Goal: Task Accomplishment & Management: Manage account settings

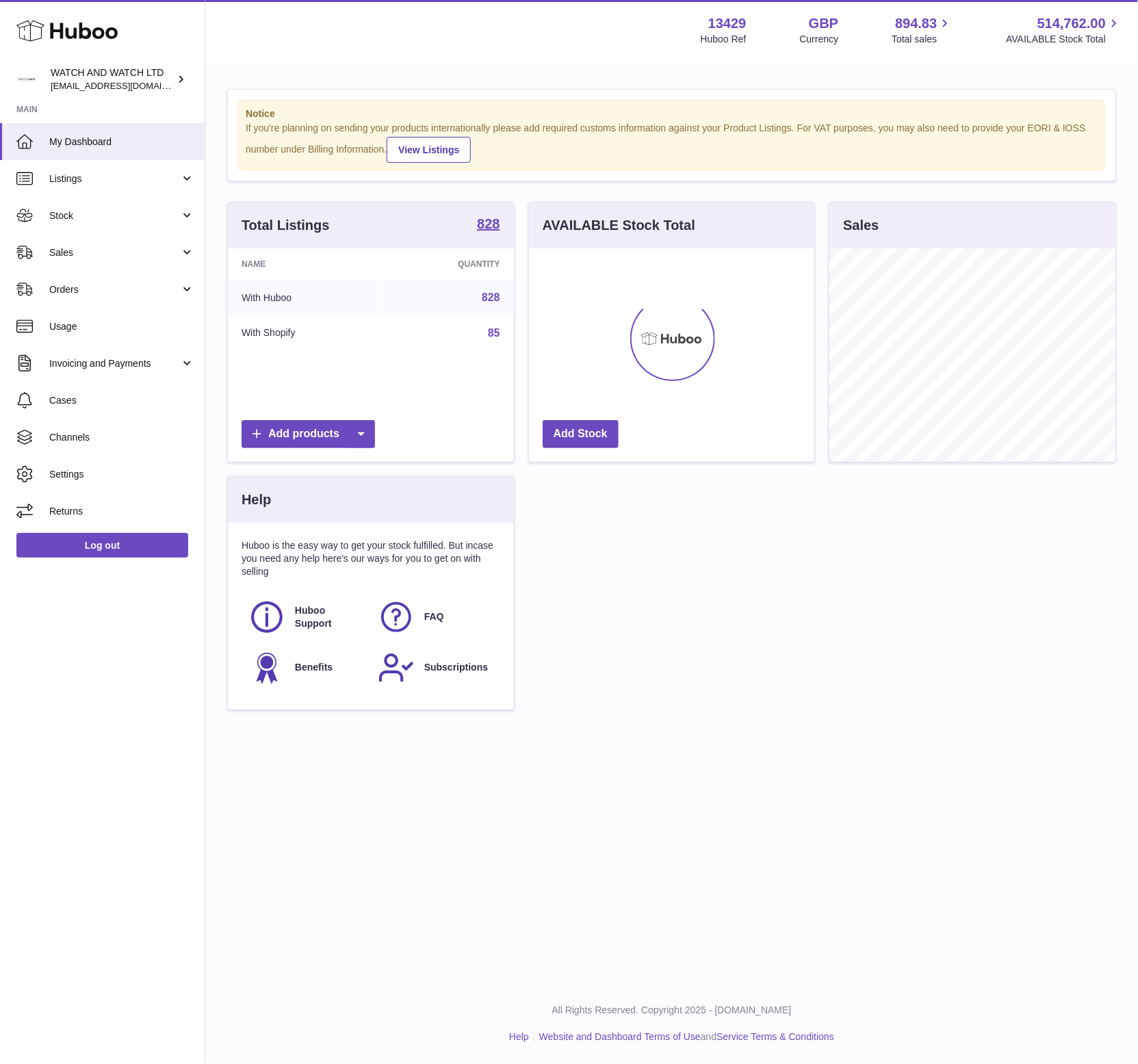
scroll to position [213, 286]
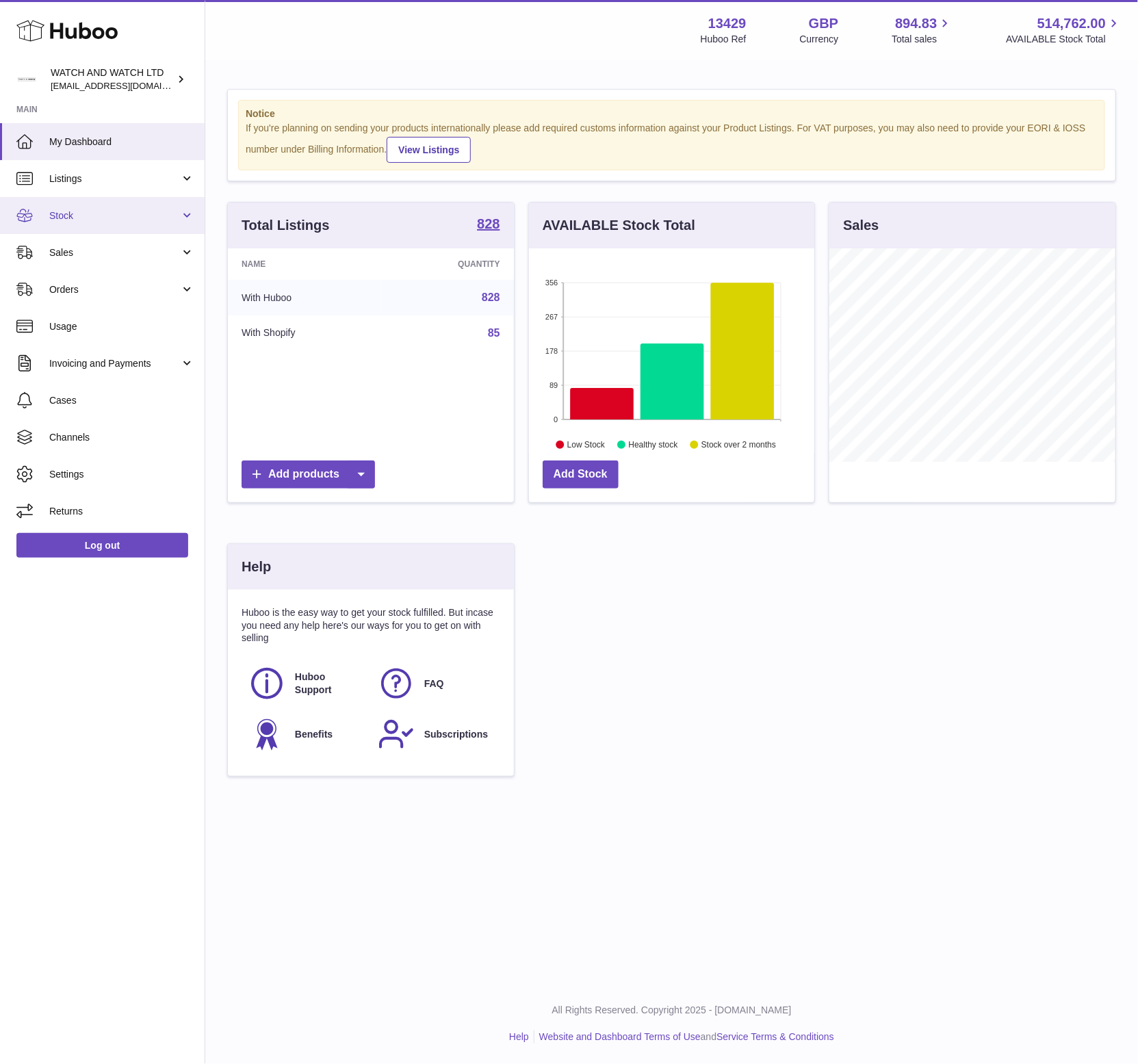
click at [107, 208] on link "Stock" at bounding box center [102, 215] width 204 height 37
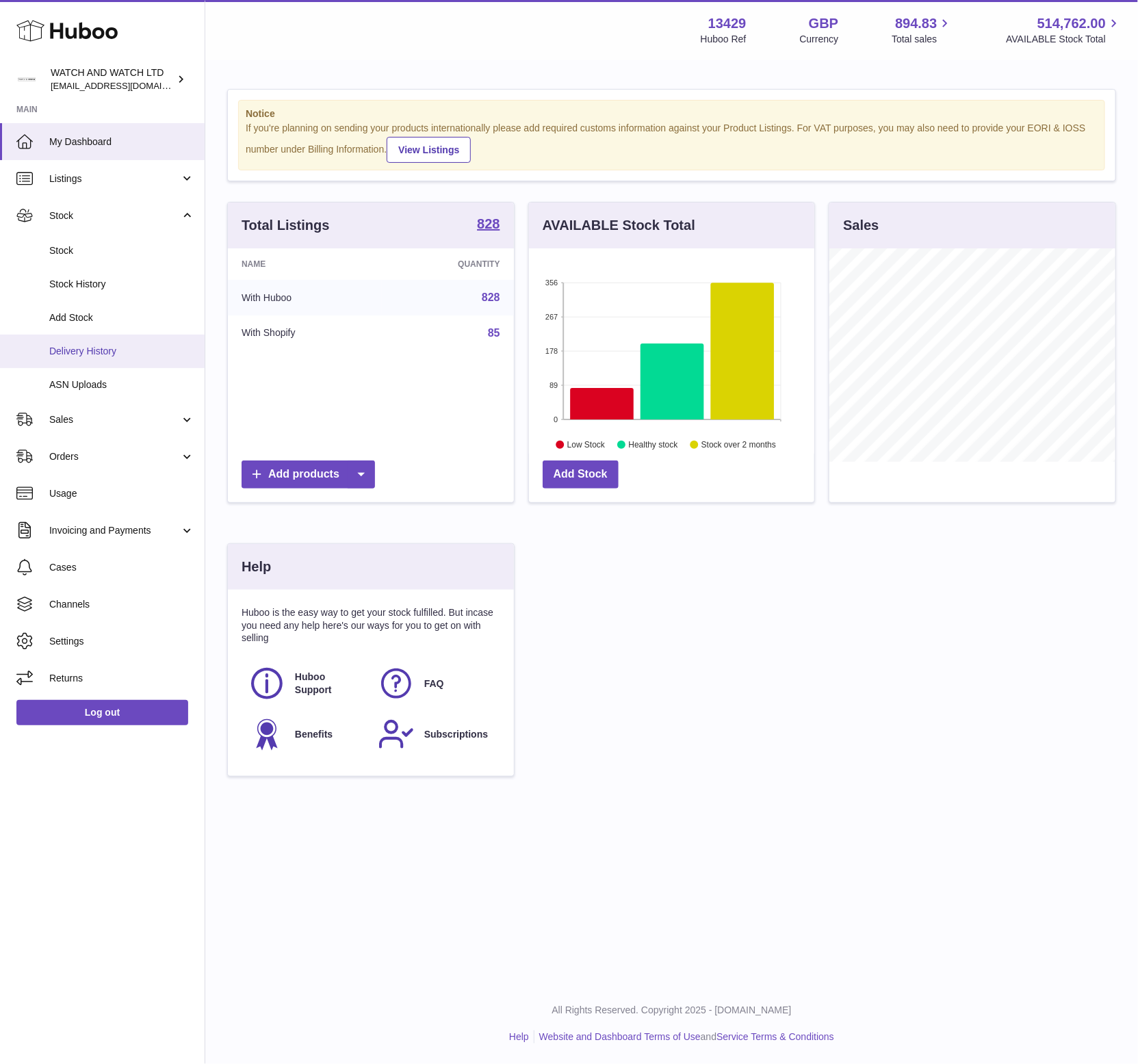
click at [123, 349] on span "Delivery History" at bounding box center [122, 352] width 145 height 13
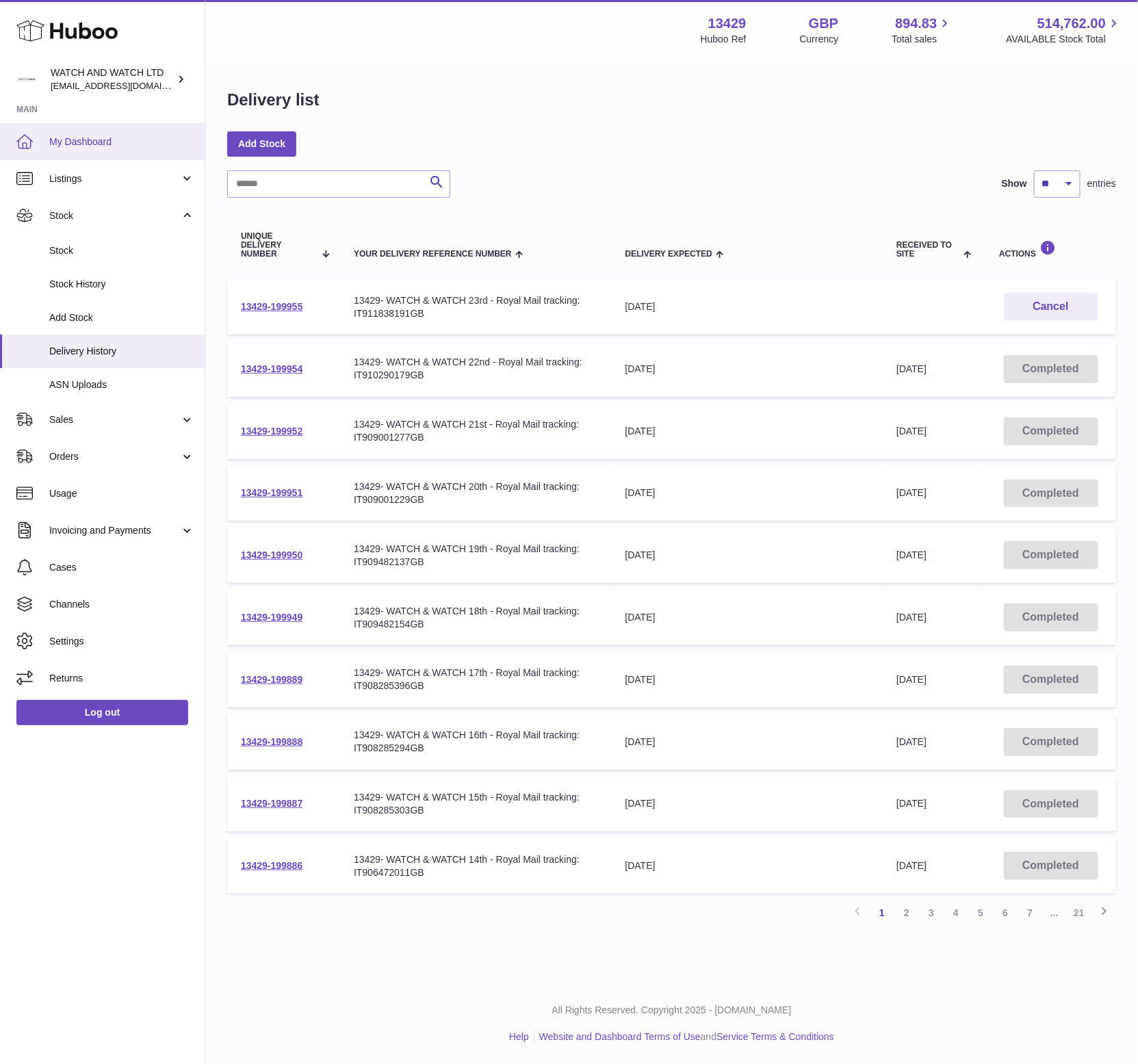
click at [66, 140] on span "My Dashboard" at bounding box center [122, 142] width 145 height 13
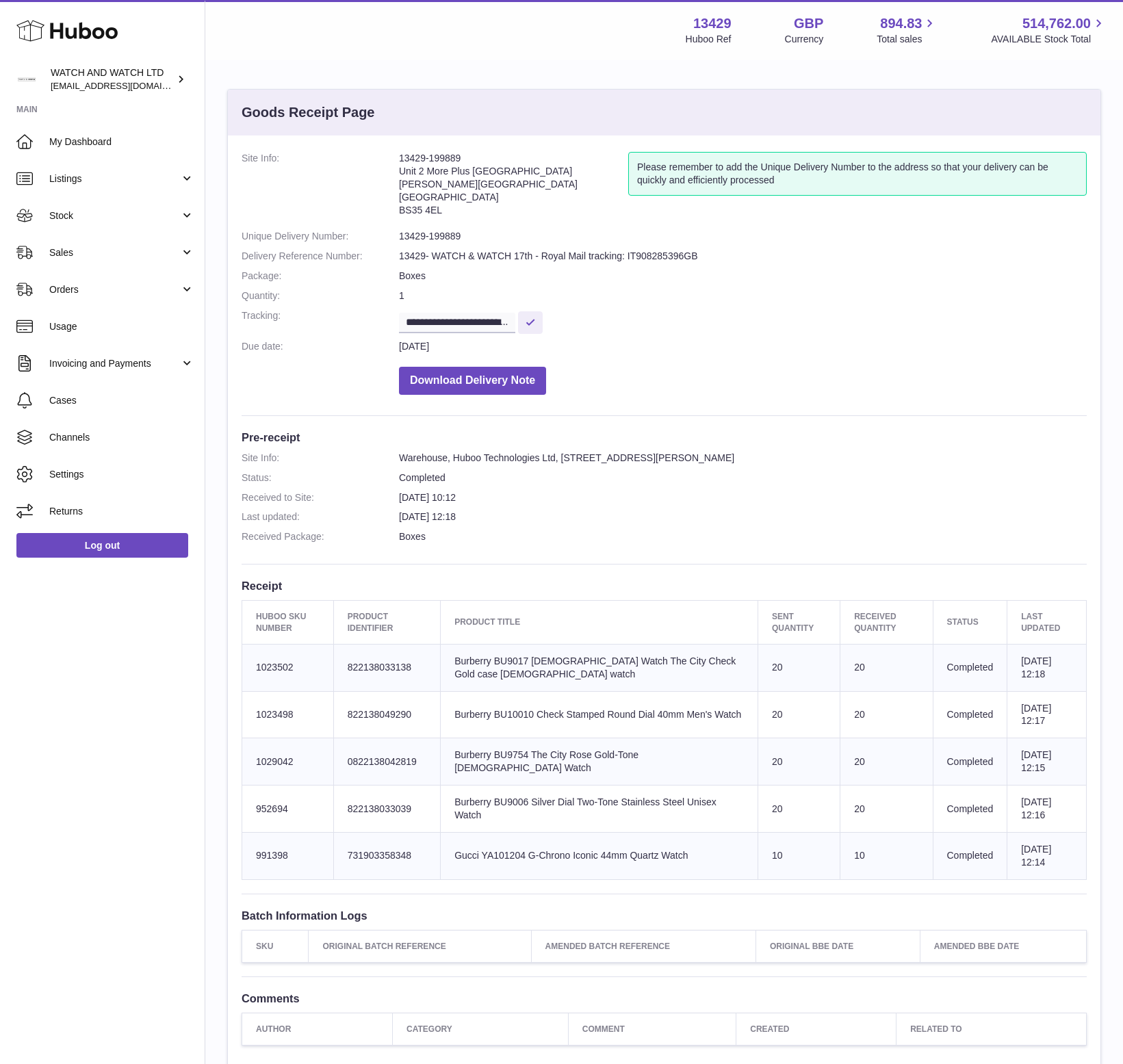
click at [527, 753] on td "Product title Burberry BU9754 The City Rose Gold-Tone [DEMOGRAPHIC_DATA] Watch" at bounding box center [599, 762] width 318 height 47
copy td "BU9754"
click at [512, 846] on td "Product title Gucci YA101204 G-Chrono Iconic 44mm Quartz Watch" at bounding box center [599, 856] width 318 height 47
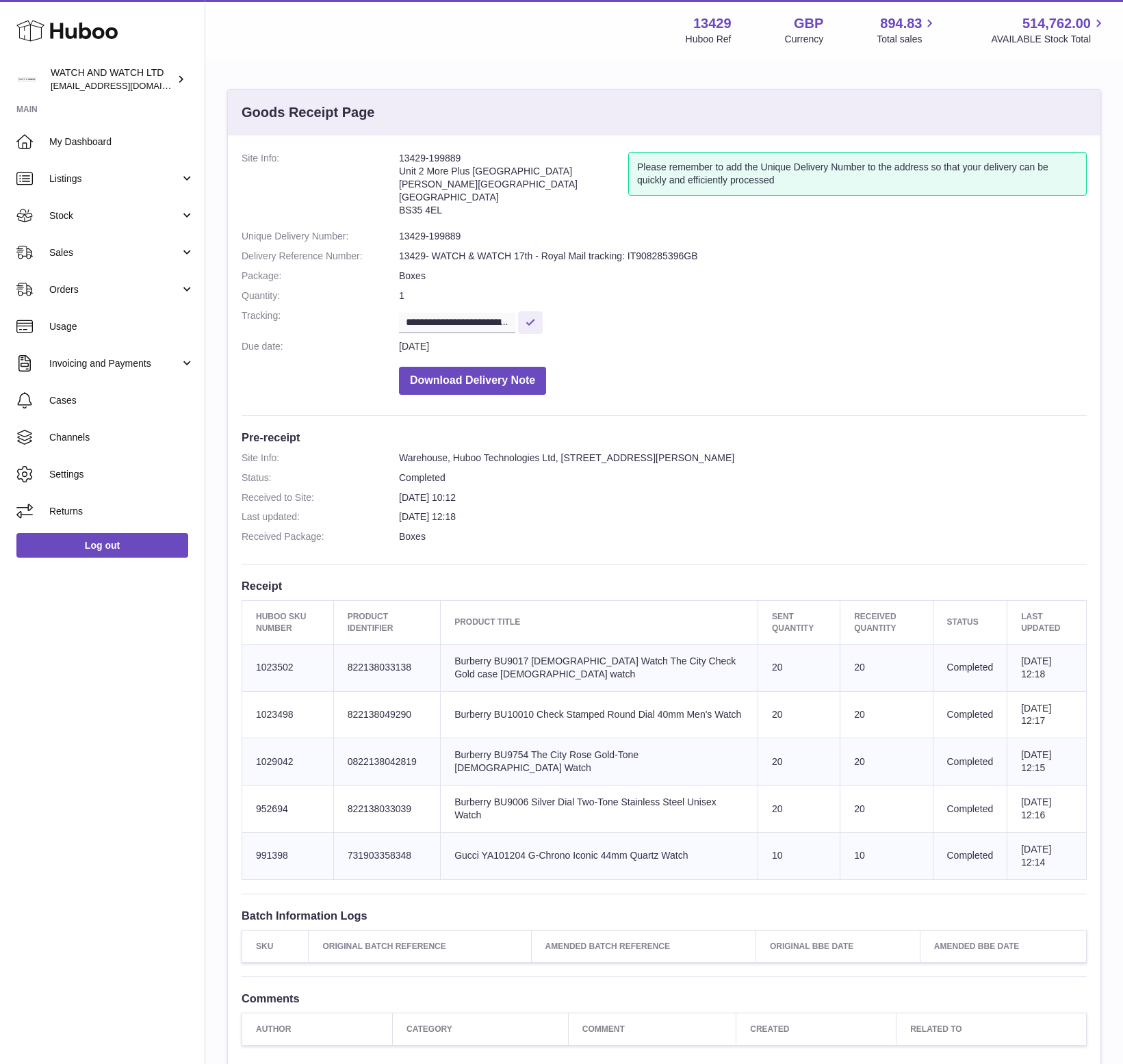
click at [517, 850] on td "Product title Gucci YA101204 G-Chrono Iconic 44mm Quartz Watch" at bounding box center [599, 856] width 318 height 47
copy td "YA101204"
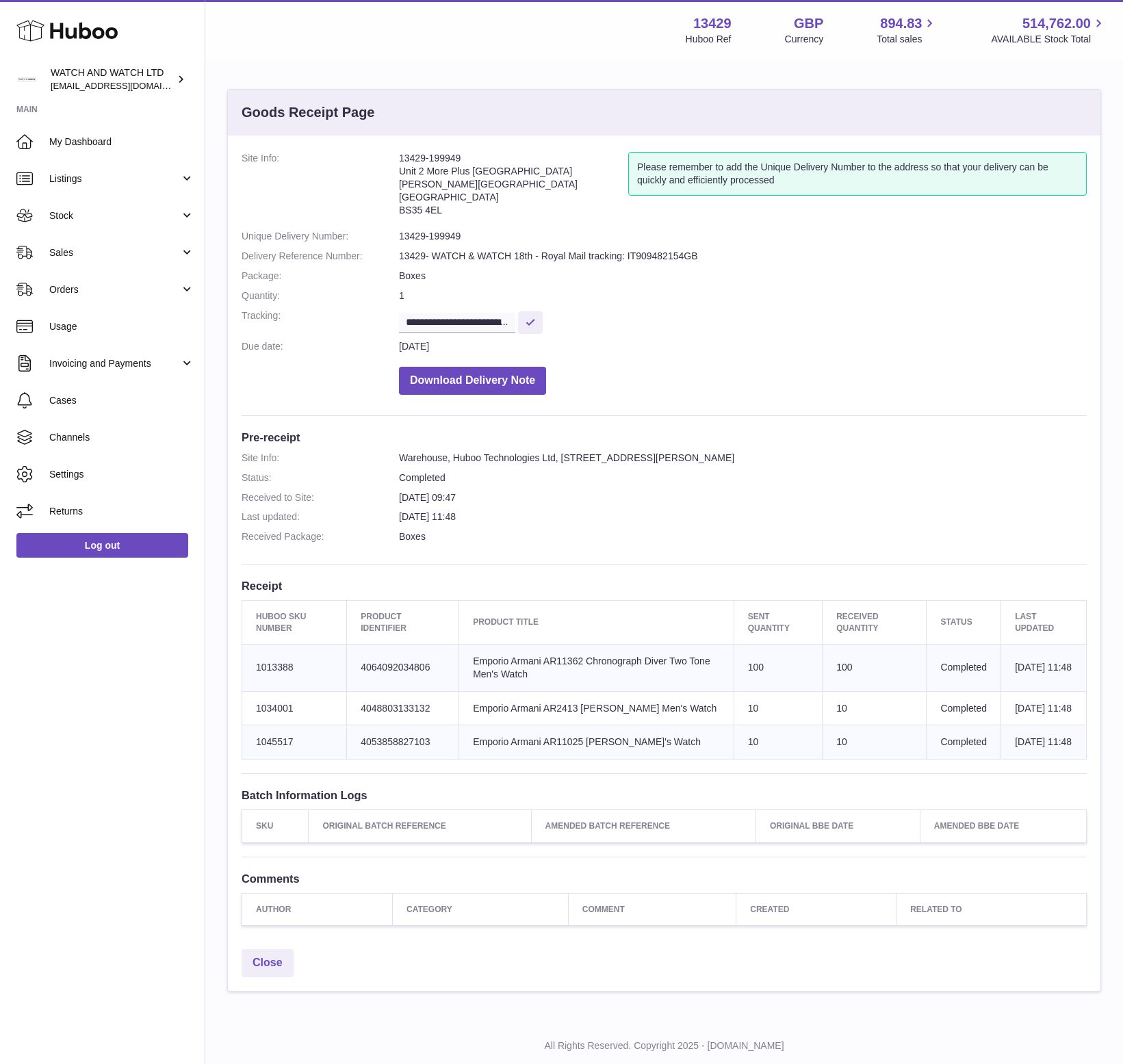
click at [561, 657] on td "Product title Emporio Armani AR11362 Chronograph Diver Two Tone Men's Watch" at bounding box center [596, 667] width 275 height 47
copy td "AR11362"
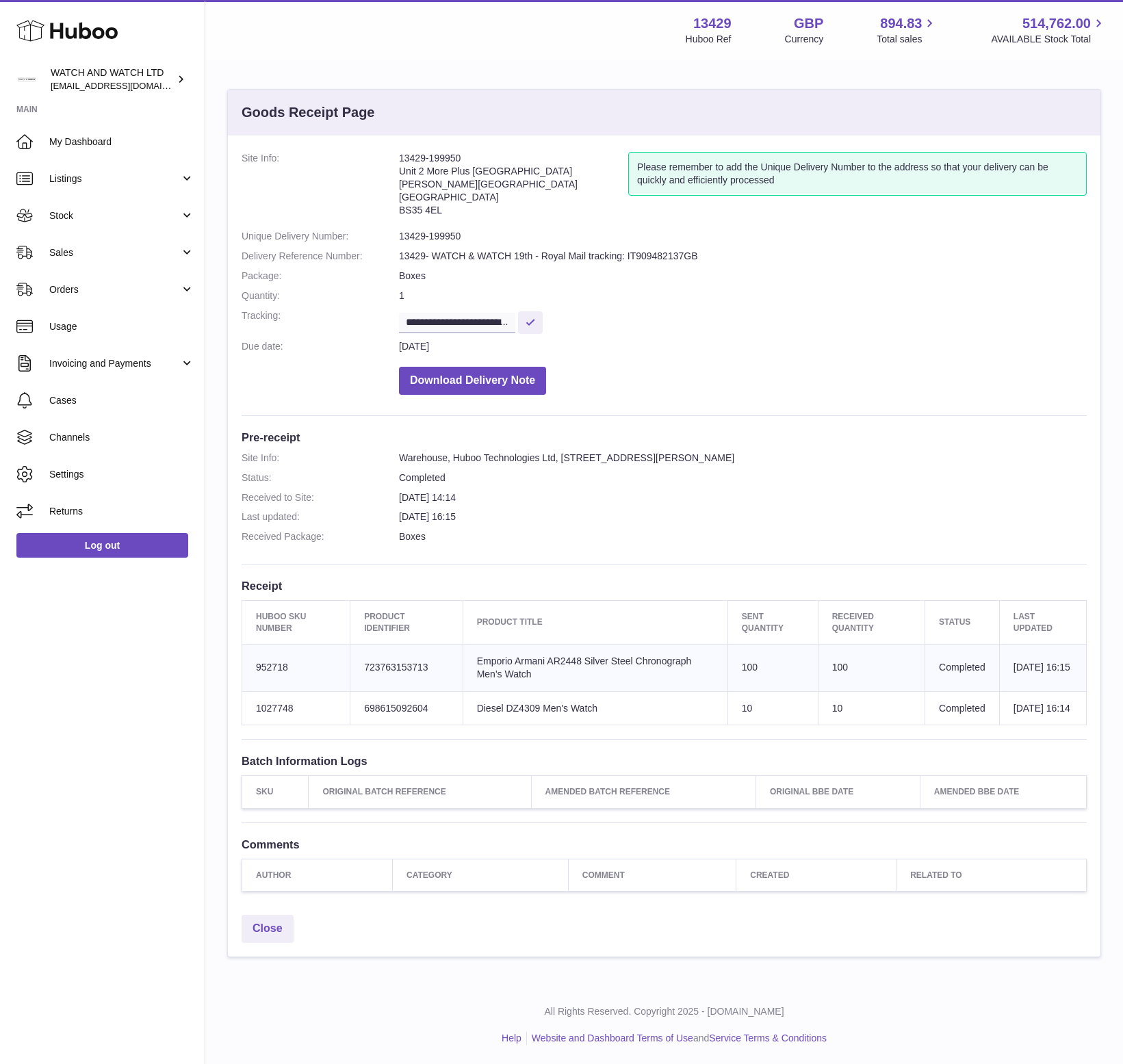
click at [556, 661] on td "Product title Emporio Armani AR2448 Silver Steel Chronograph Men's Watch" at bounding box center [596, 667] width 265 height 47
copy td "AR2448"
click at [527, 709] on td "Product title Diesel DZ4309 Men's Watch" at bounding box center [596, 708] width 265 height 34
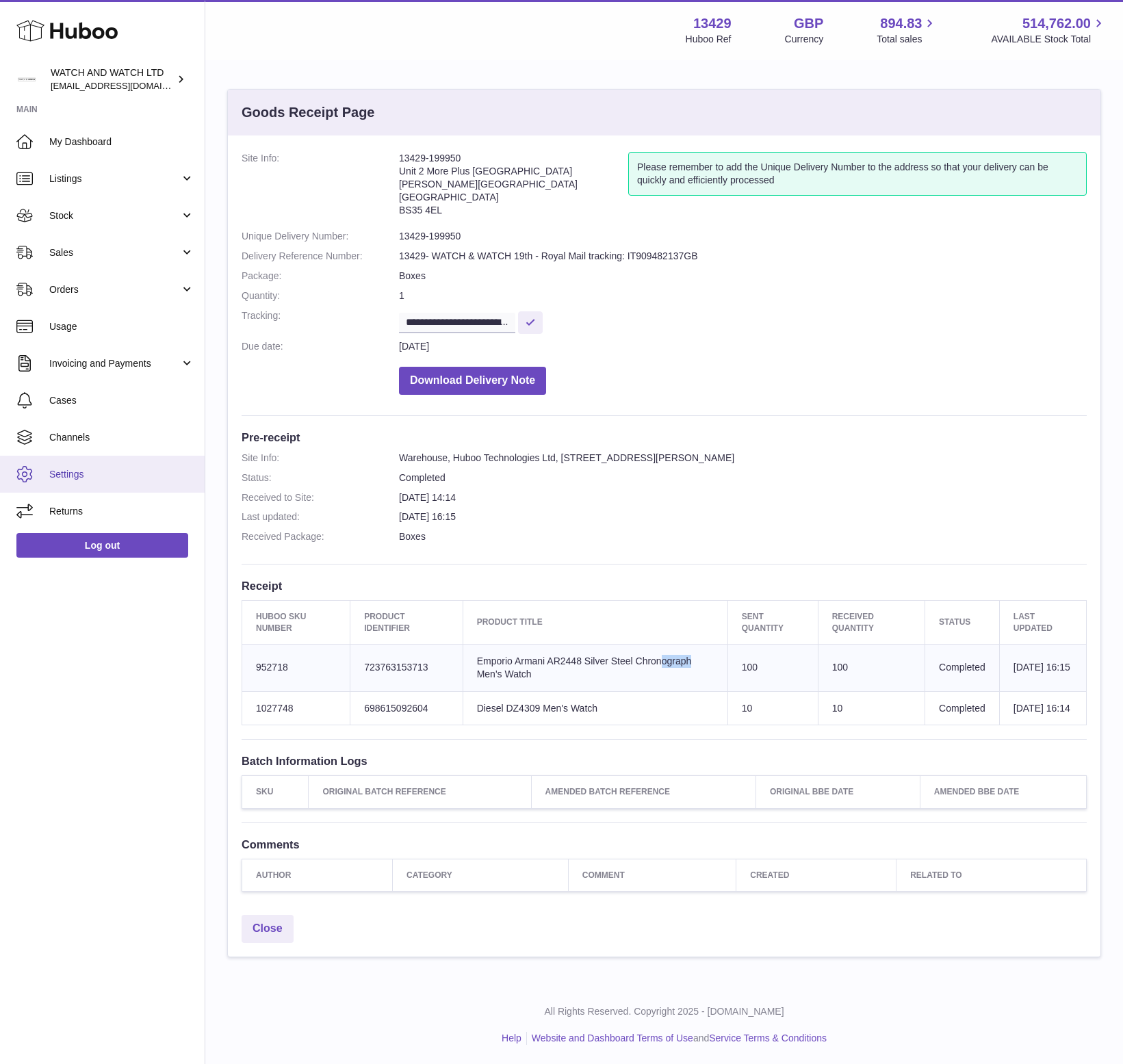
copy td "DZ4309"
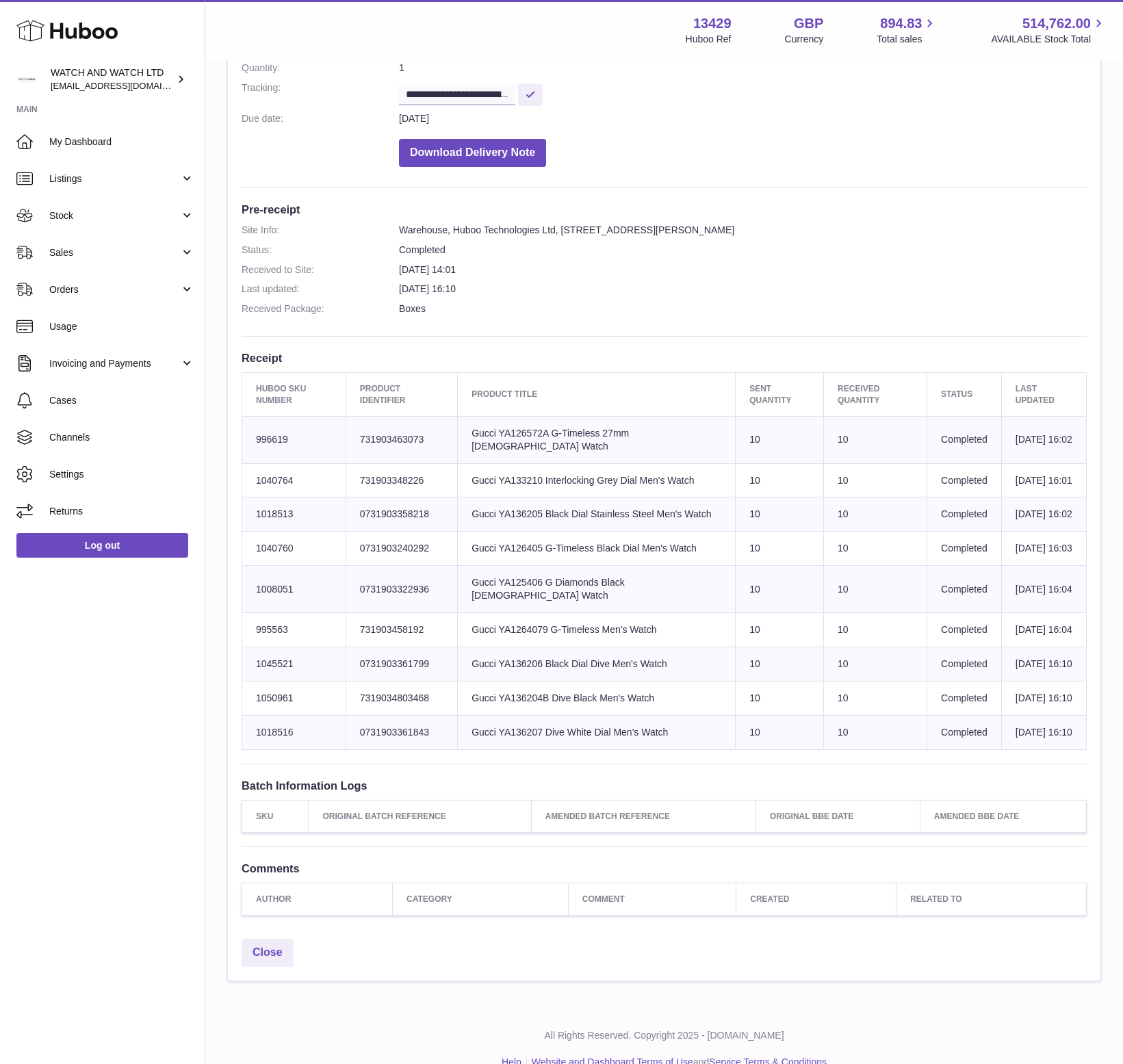
scroll to position [230, 0]
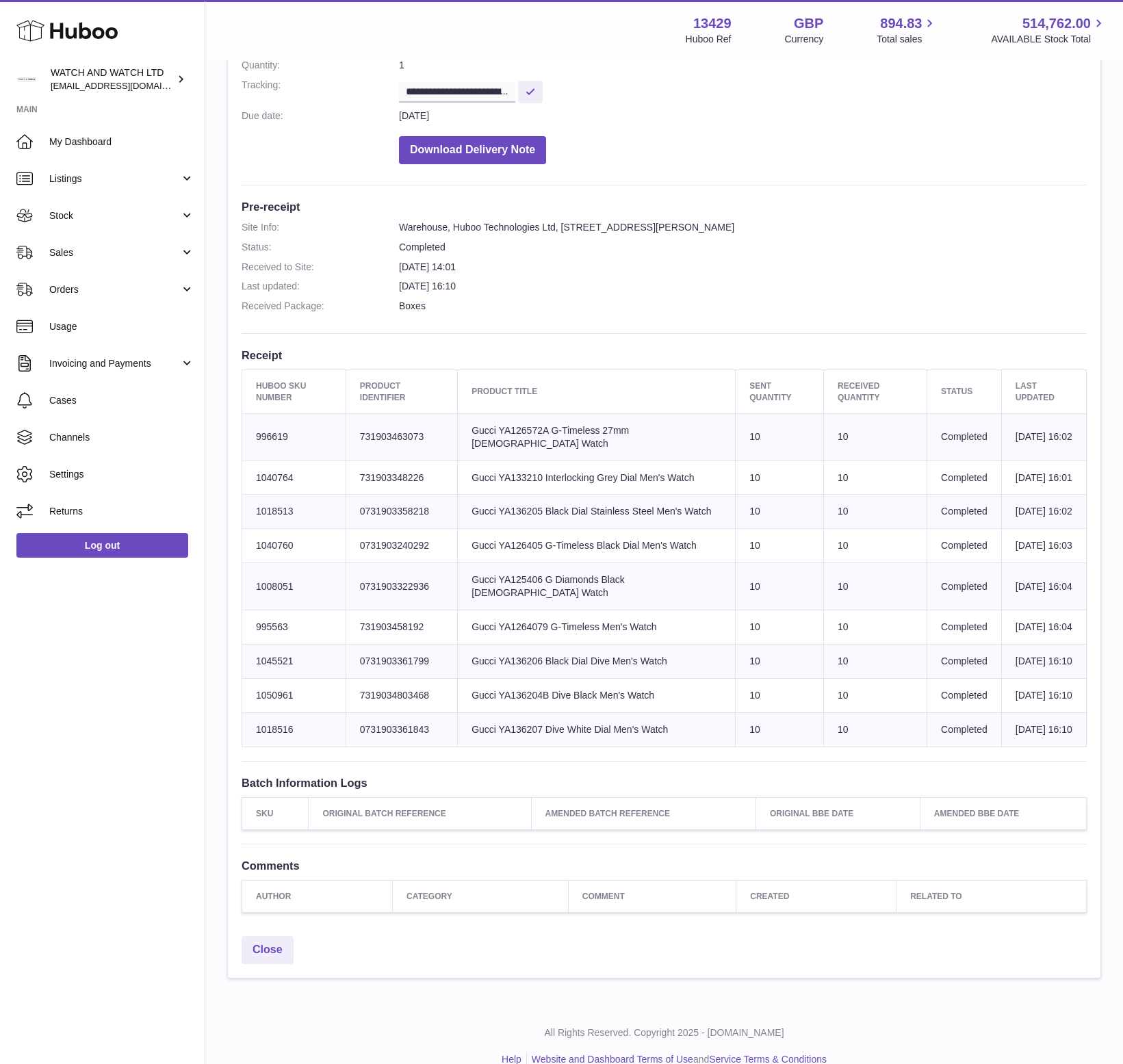
click at [529, 746] on td "Product title Gucci YA136207 Dive White Dial Men's Watch" at bounding box center [596, 729] width 278 height 34
copy td "YA136207"
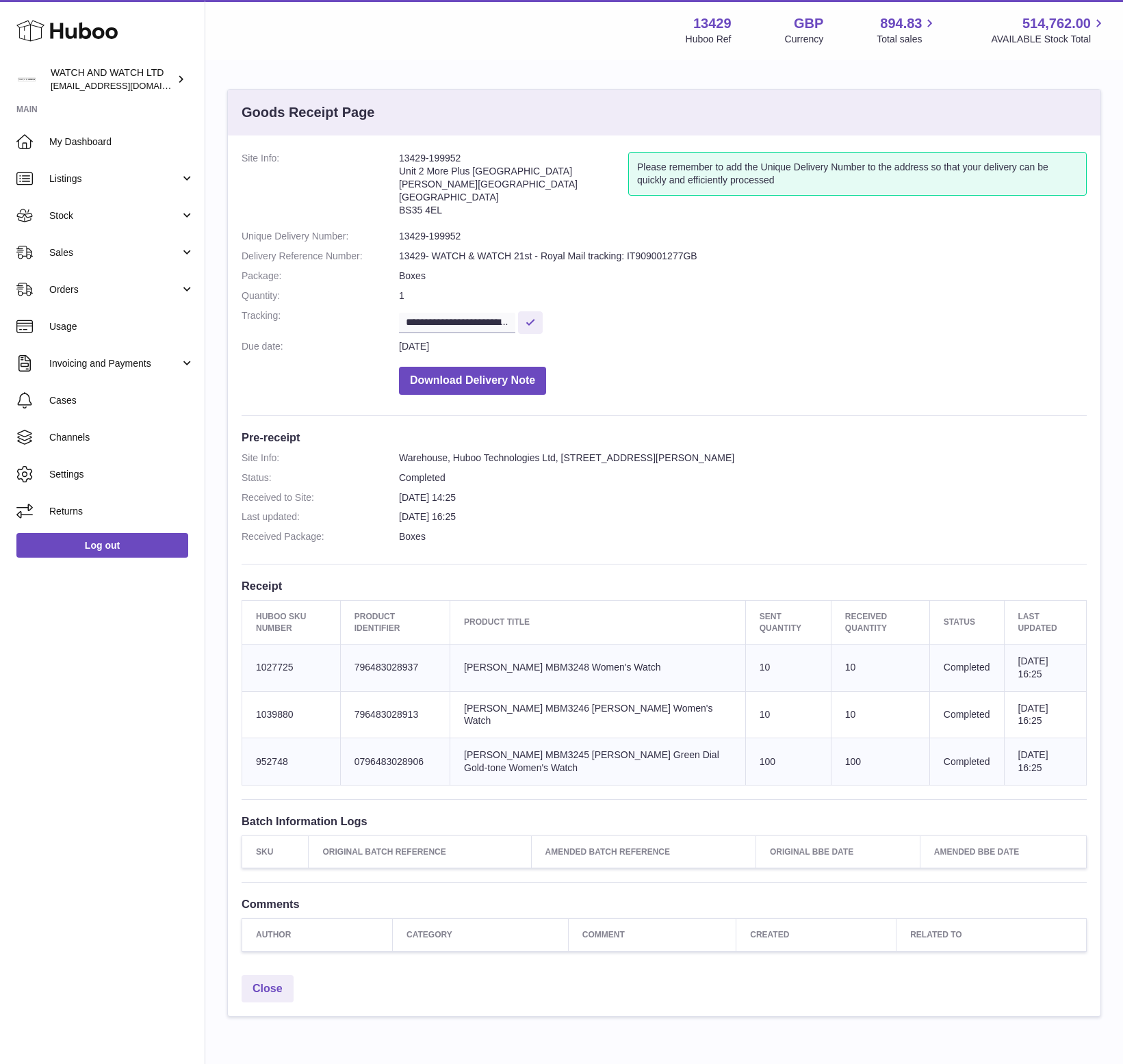
click at [547, 663] on td "Product title Marc Jacobs MBM3248 Women's Watch" at bounding box center [598, 667] width 296 height 47
copy td "MBM3248"
click at [552, 749] on td "Product title Marc Jacobs MBM3245 Baker Green Dial Gold-tone Women's Watch" at bounding box center [598, 762] width 296 height 47
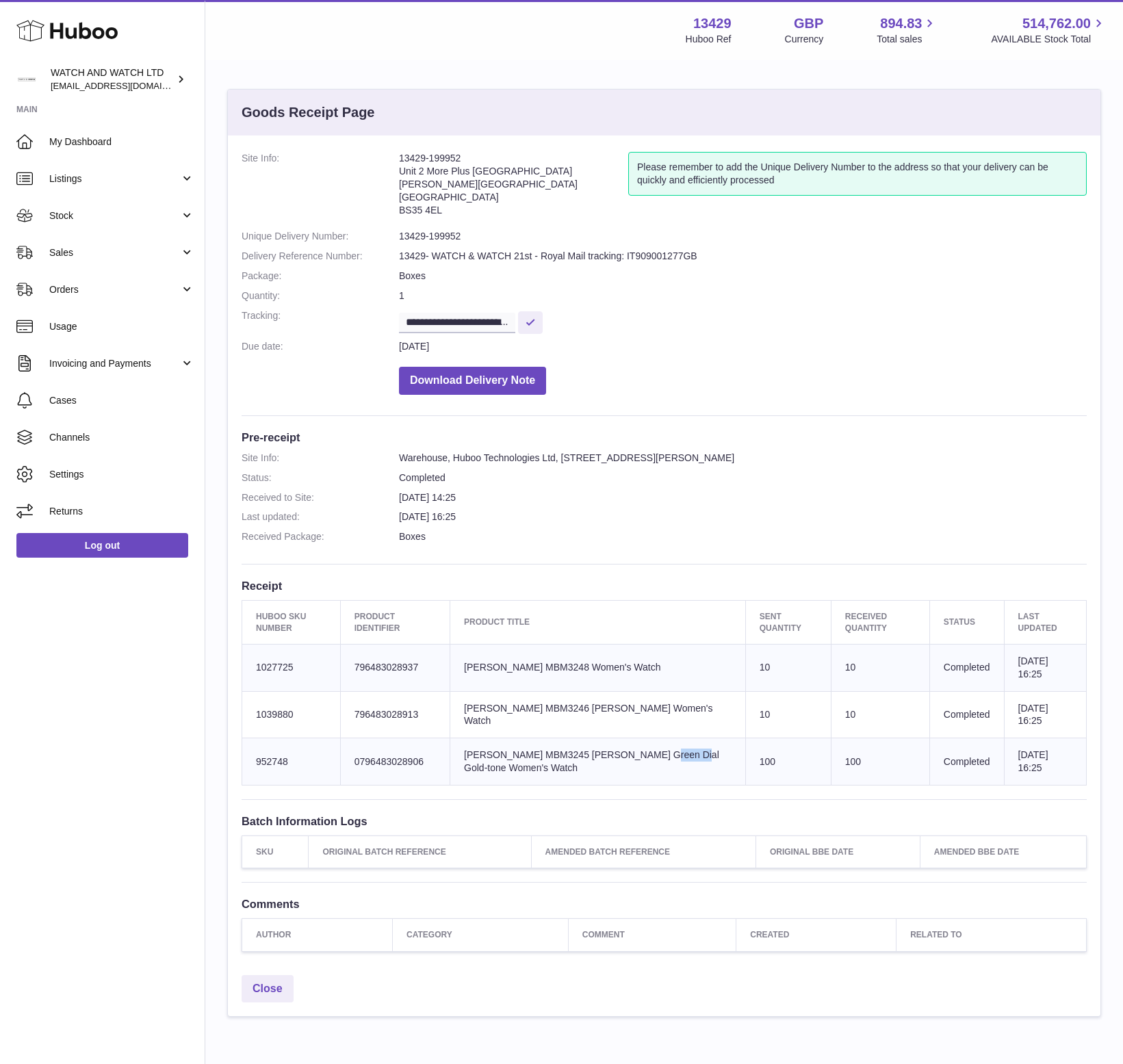
copy td "MBM3245"
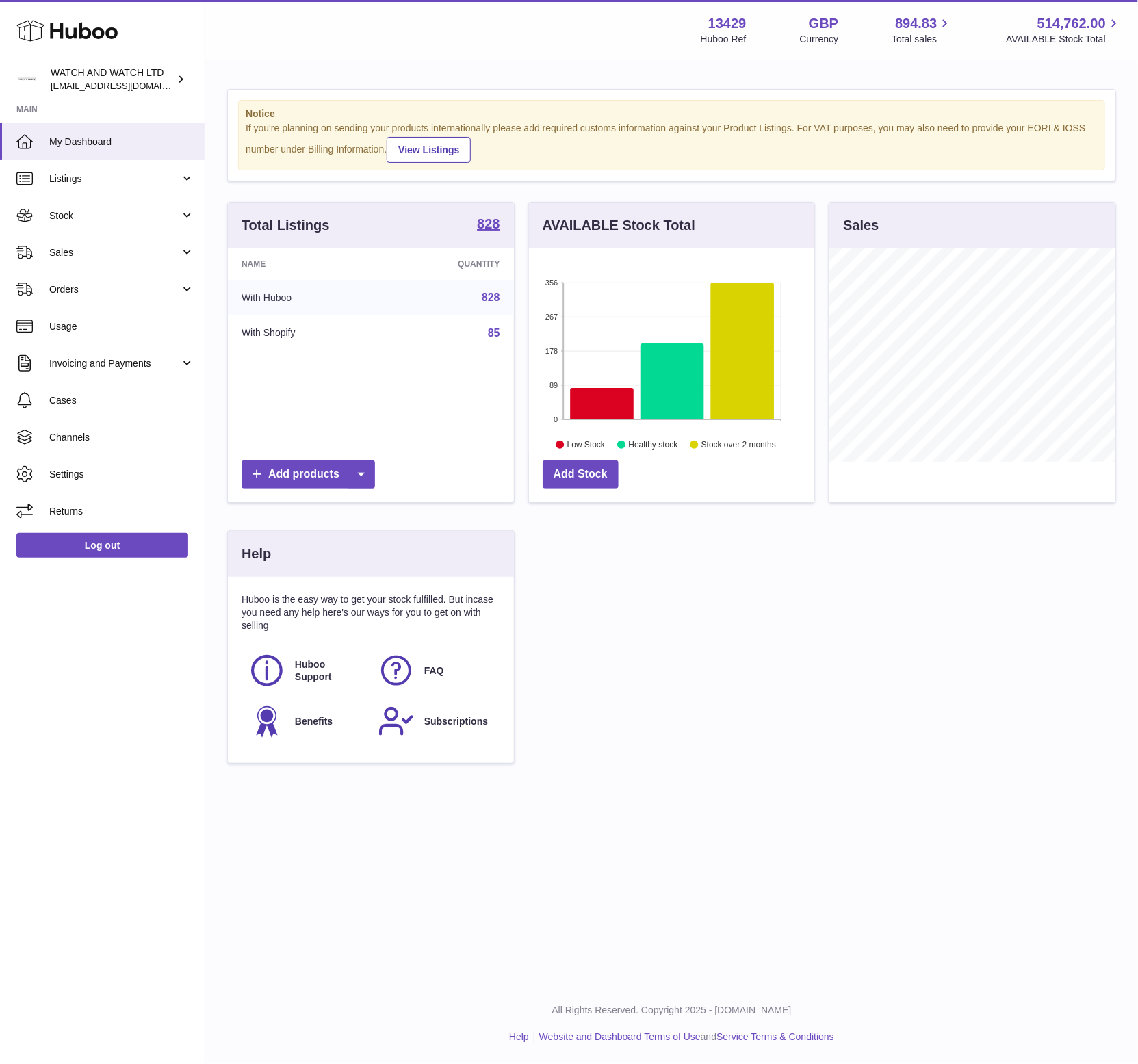
scroll to position [213, 286]
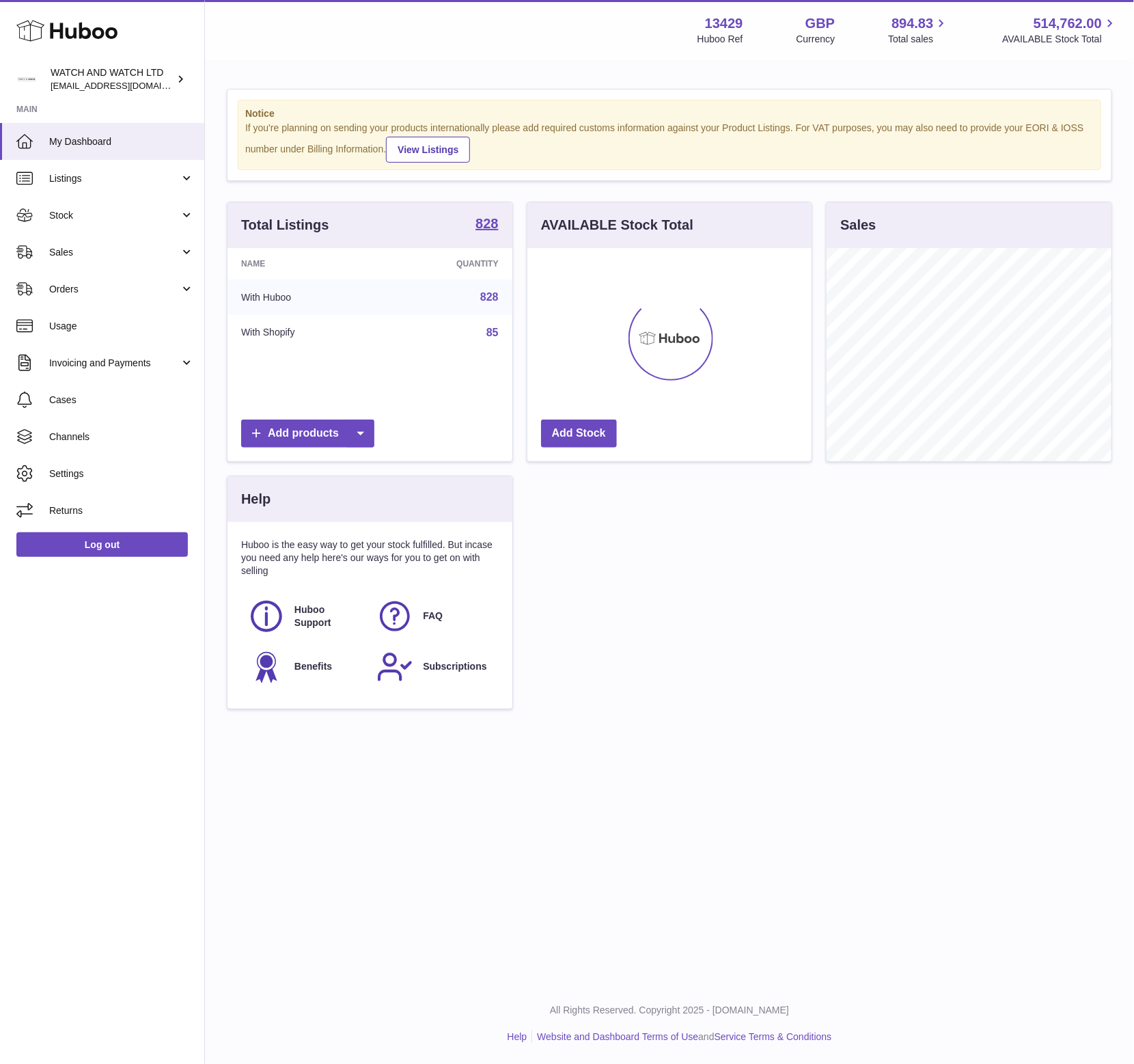
scroll to position [213, 285]
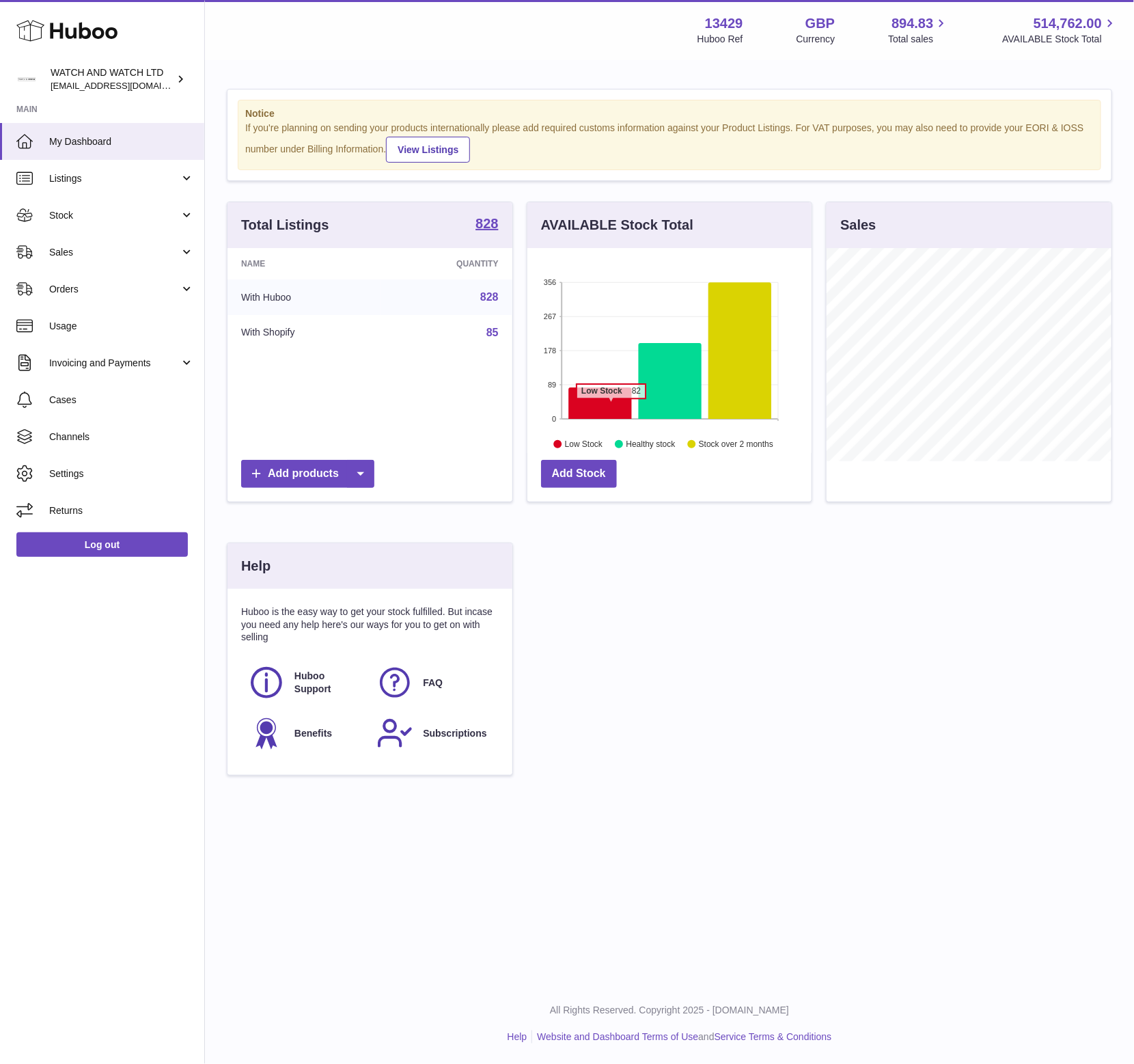
click at [611, 404] on icon at bounding box center [600, 403] width 63 height 32
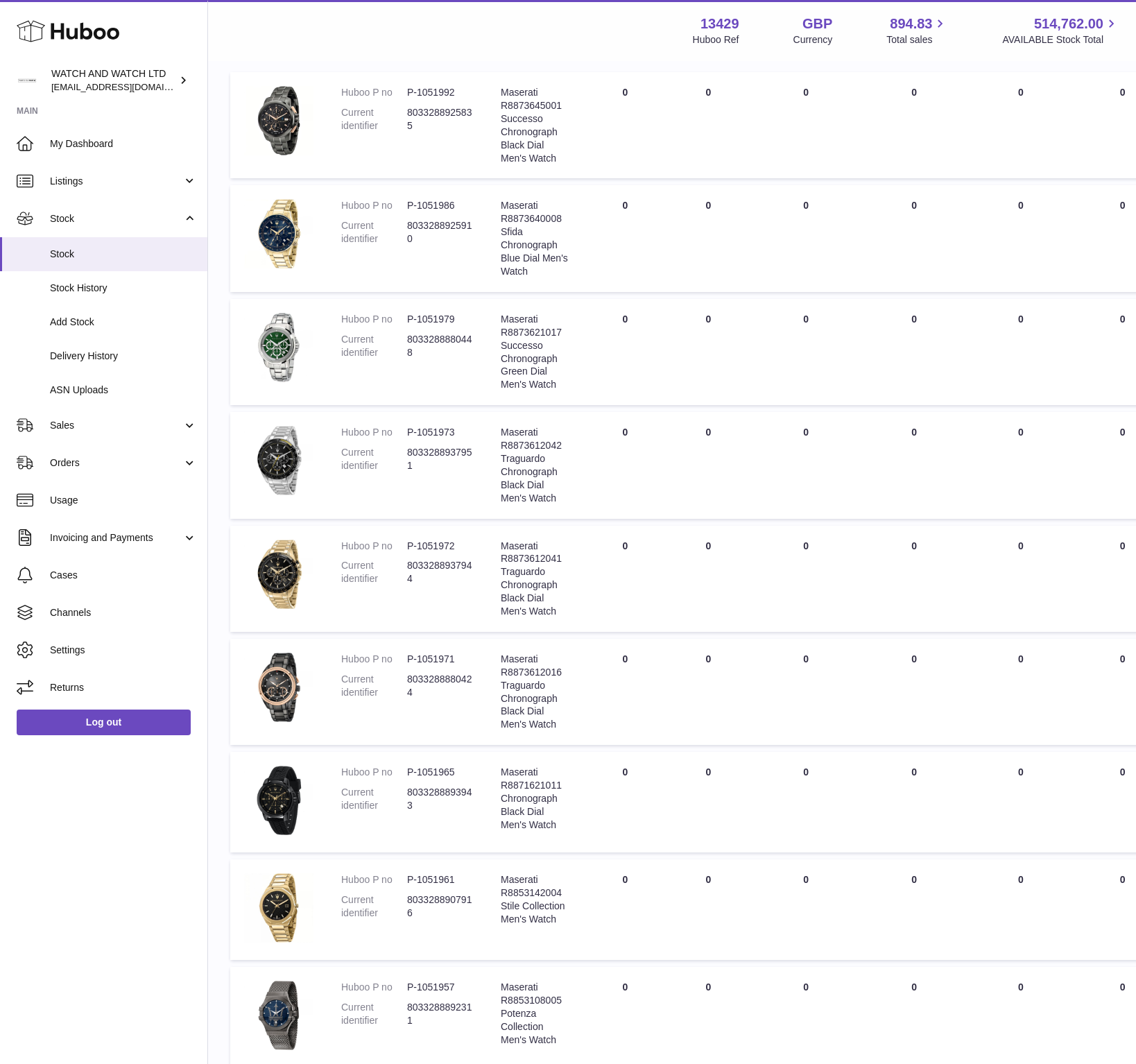
scroll to position [470, 0]
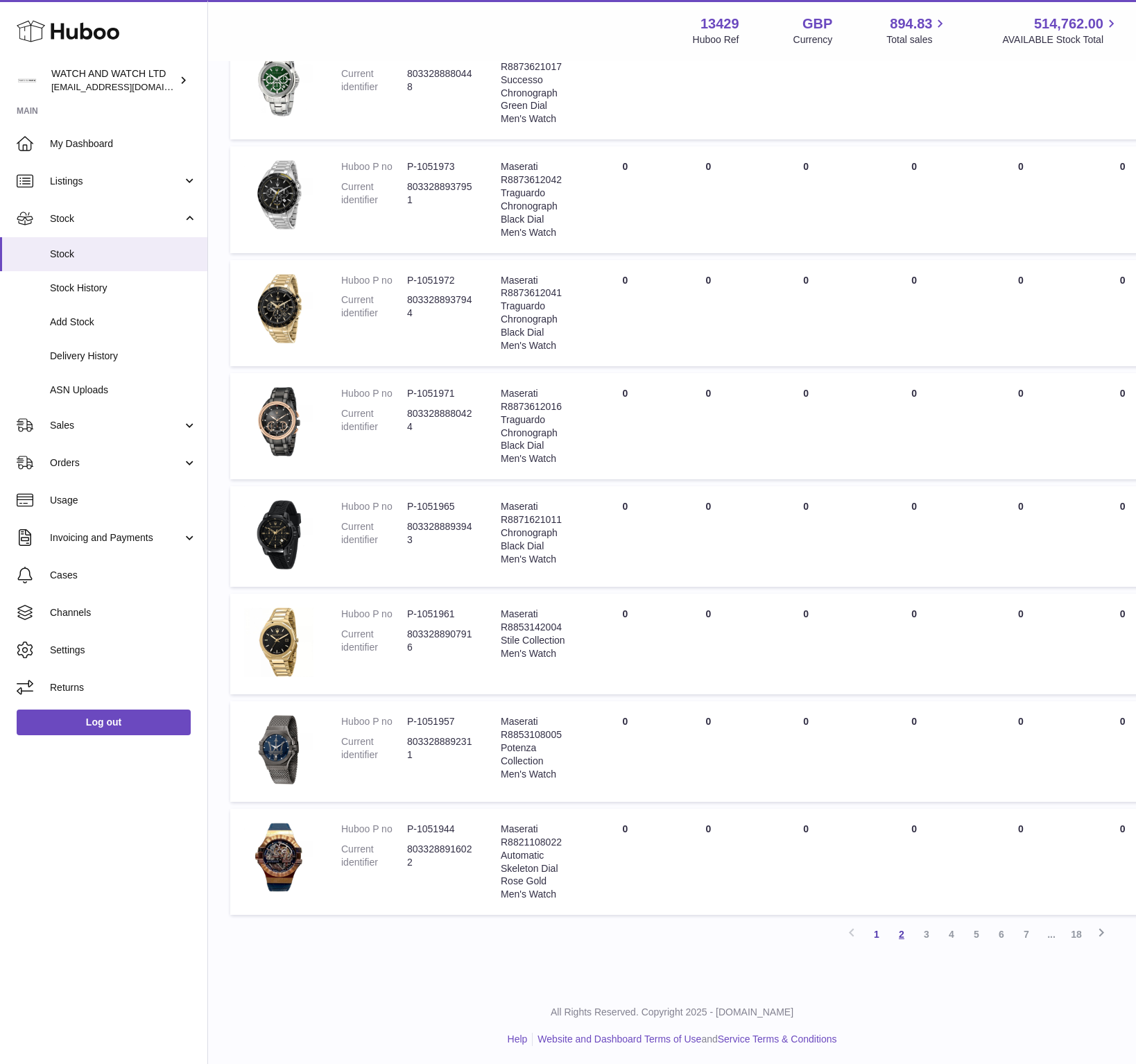
click at [899, 936] on link "2" at bounding box center [902, 934] width 25 height 25
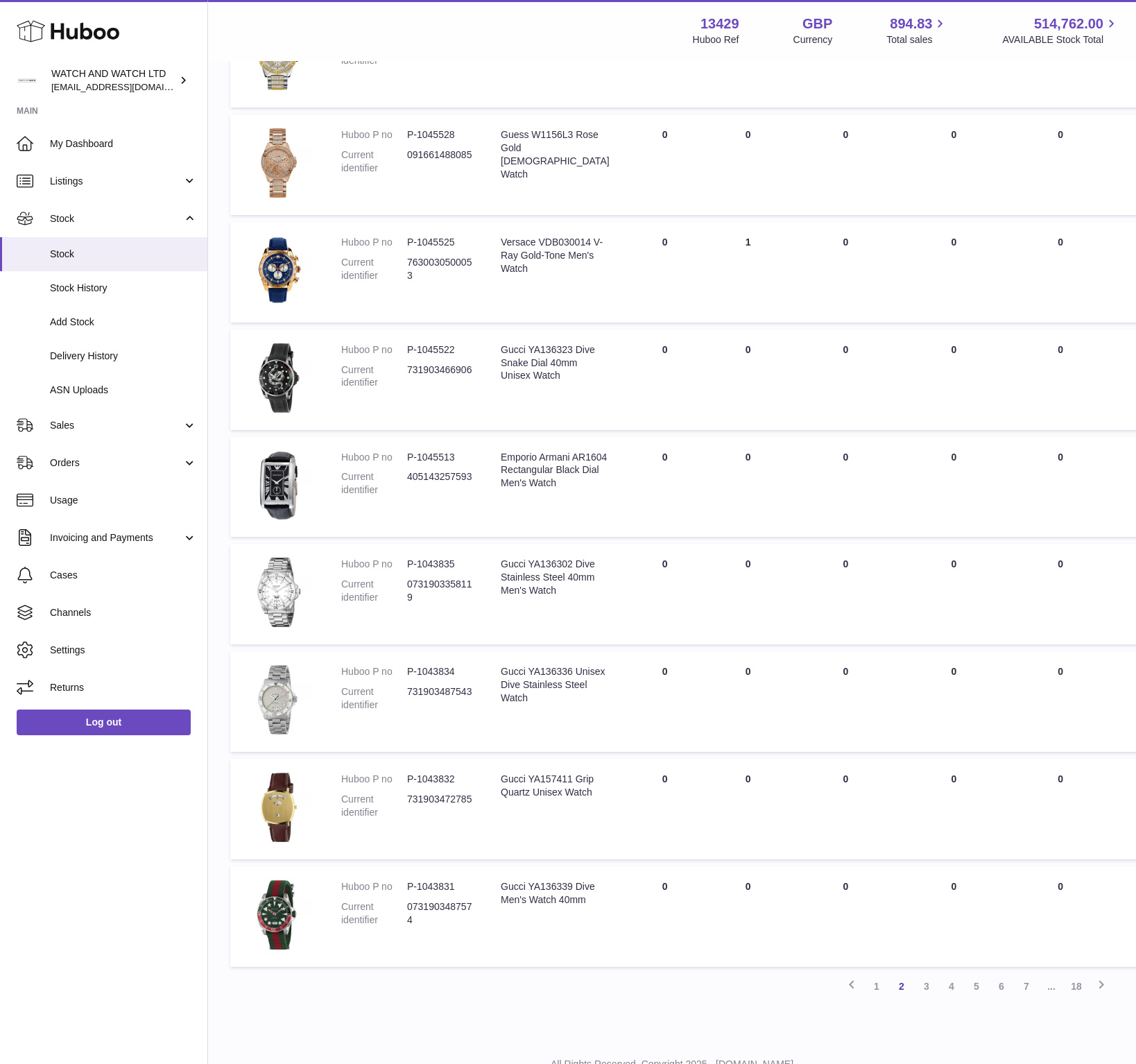
scroll to position [397, 0]
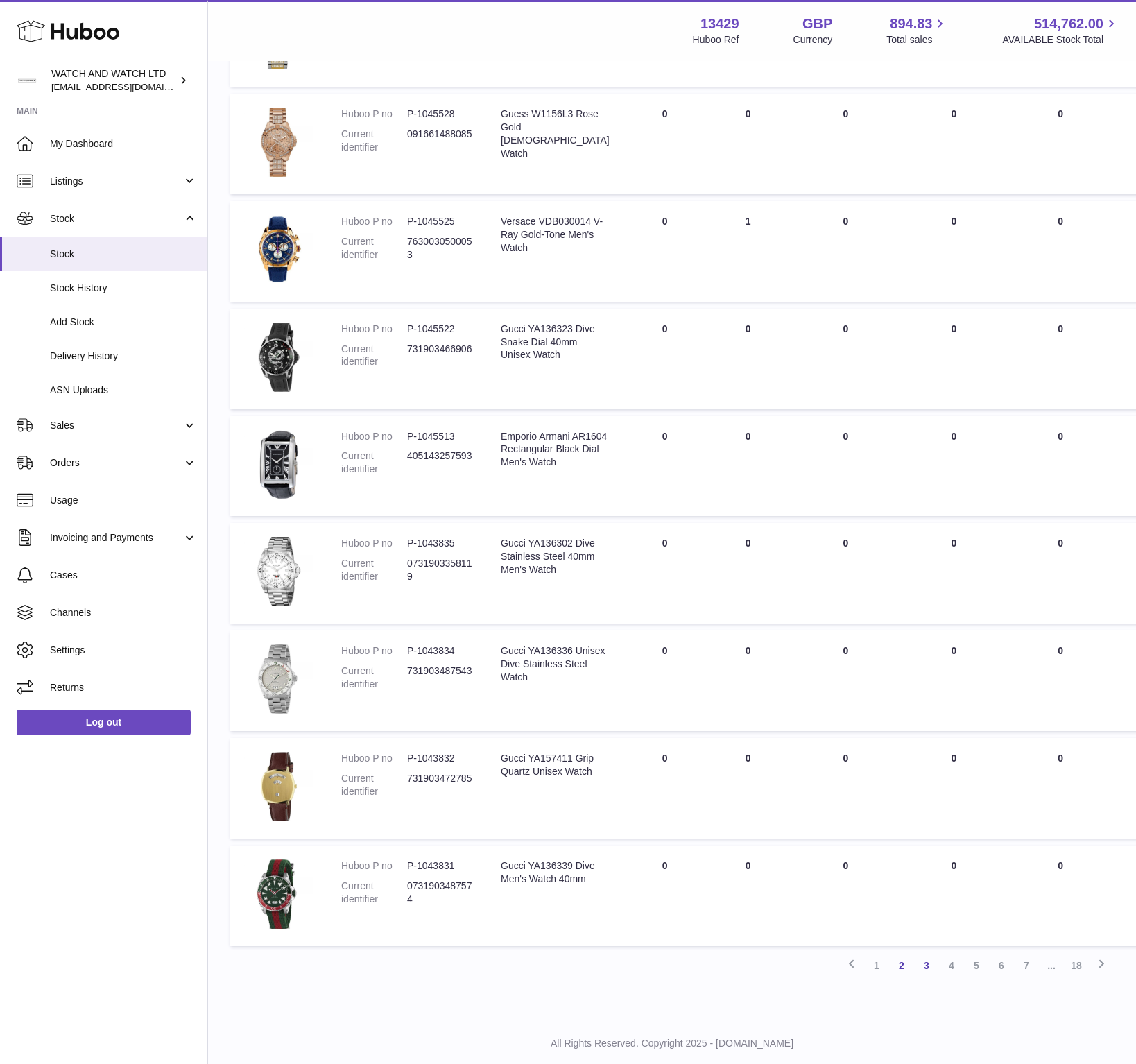
click at [933, 960] on link "3" at bounding box center [927, 966] width 25 height 25
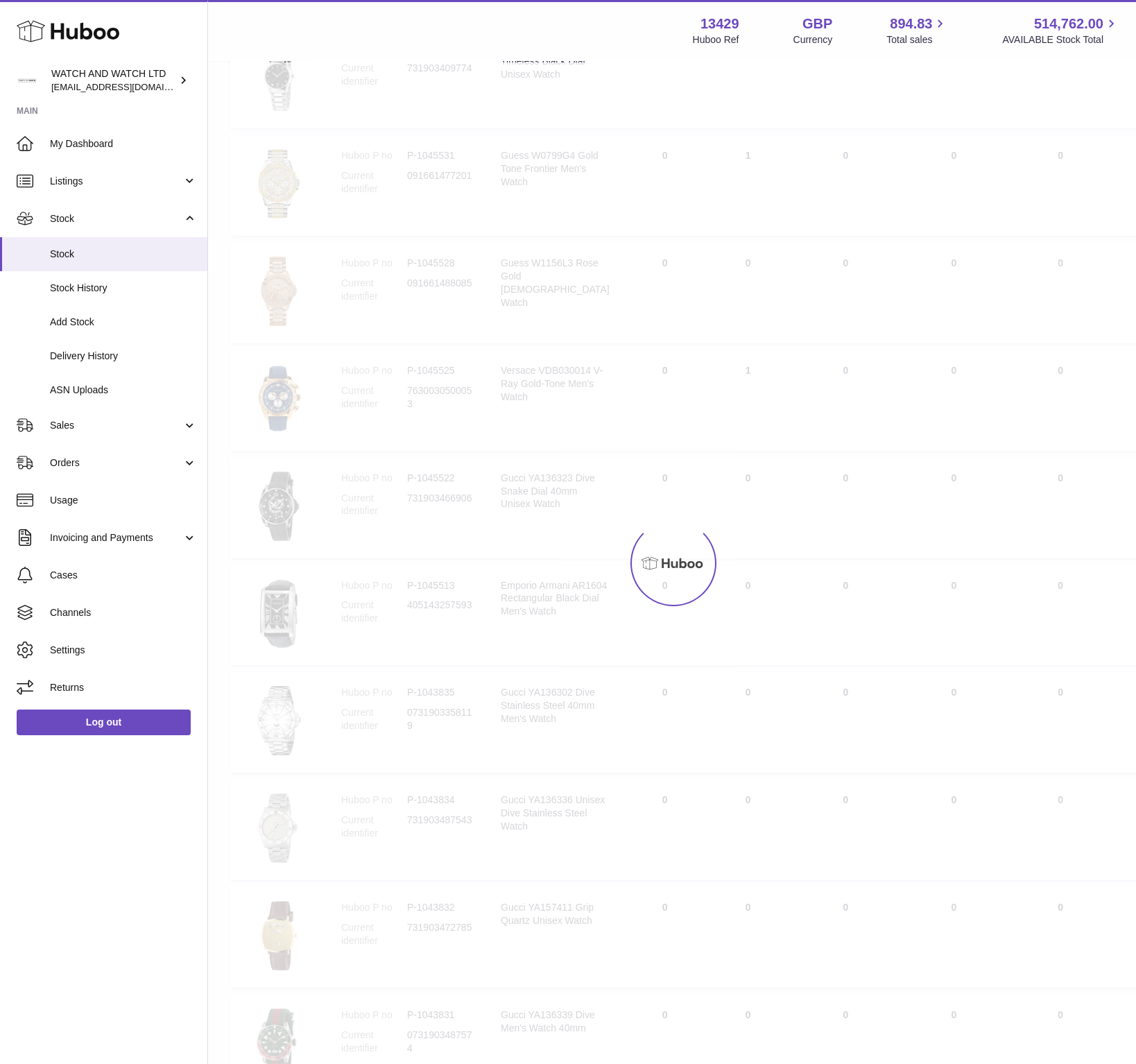
scroll to position [62, 0]
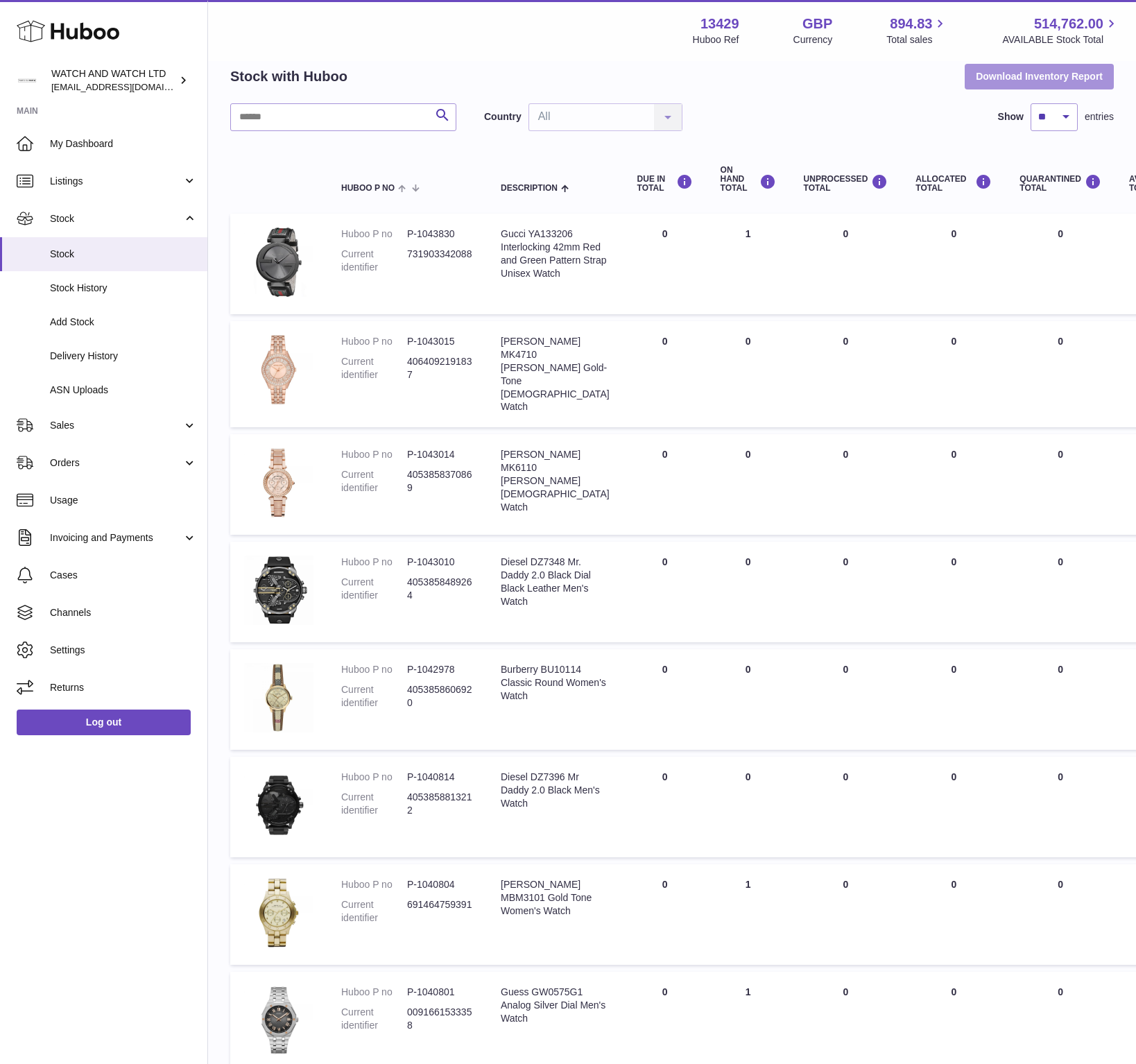
click at [1069, 88] on button "Download Inventory Report" at bounding box center [1039, 76] width 149 height 25
